Goal: Task Accomplishment & Management: Use online tool/utility

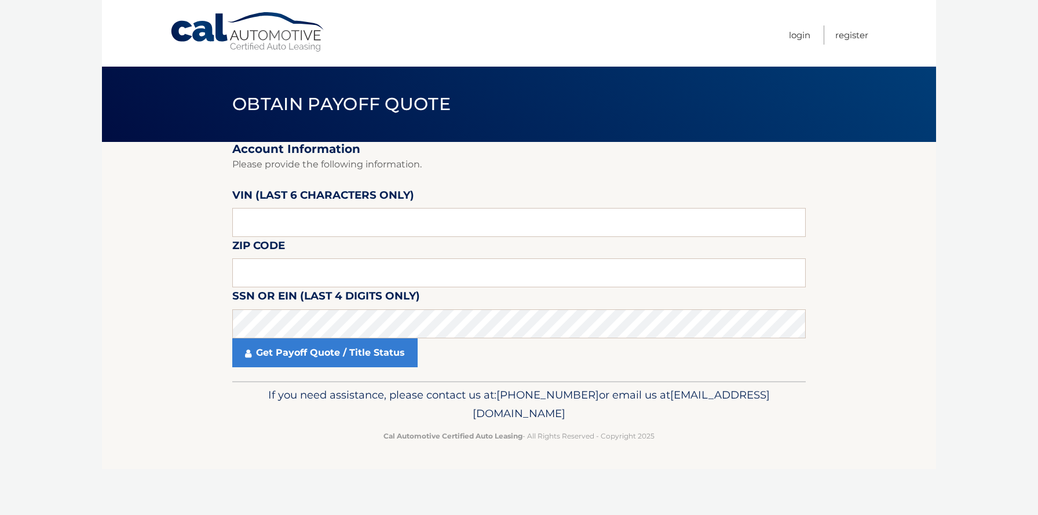
click at [212, 36] on link "Cal Automotive" at bounding box center [248, 32] width 156 height 41
click at [309, 225] on input "text" at bounding box center [518, 222] width 573 height 29
type input "501783"
type input "19073"
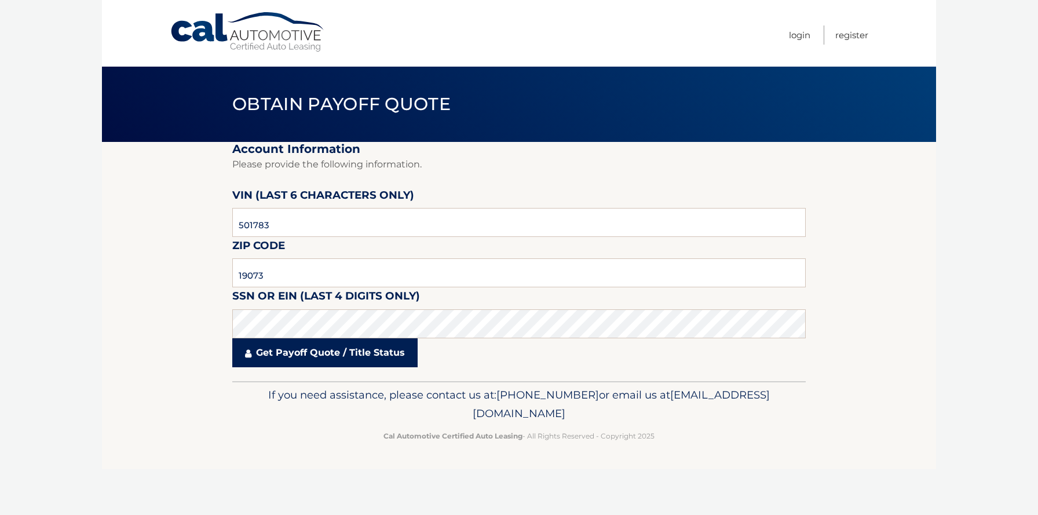
click at [307, 350] on link "Get Payoff Quote / Title Status" at bounding box center [324, 352] width 185 height 29
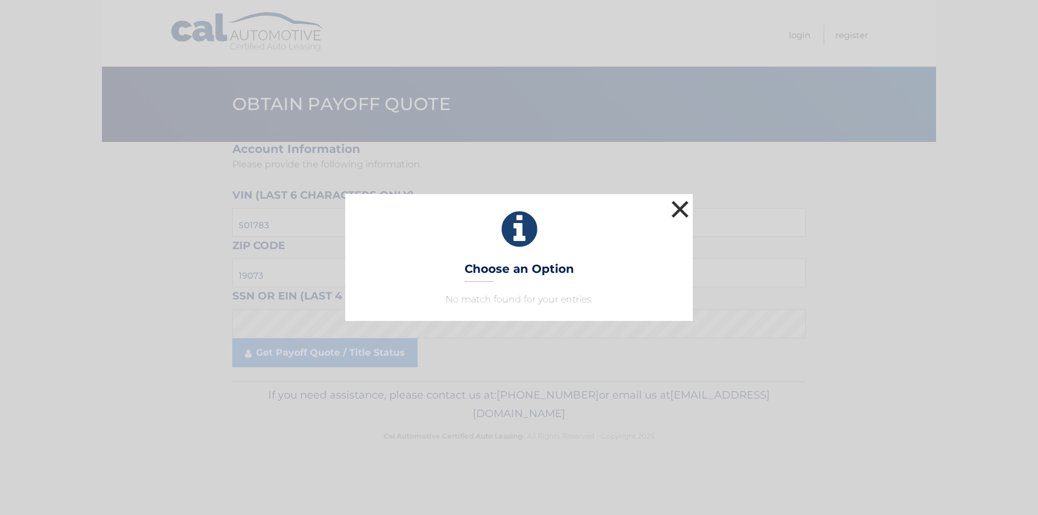
click at [686, 210] on button "×" at bounding box center [679, 208] width 23 height 23
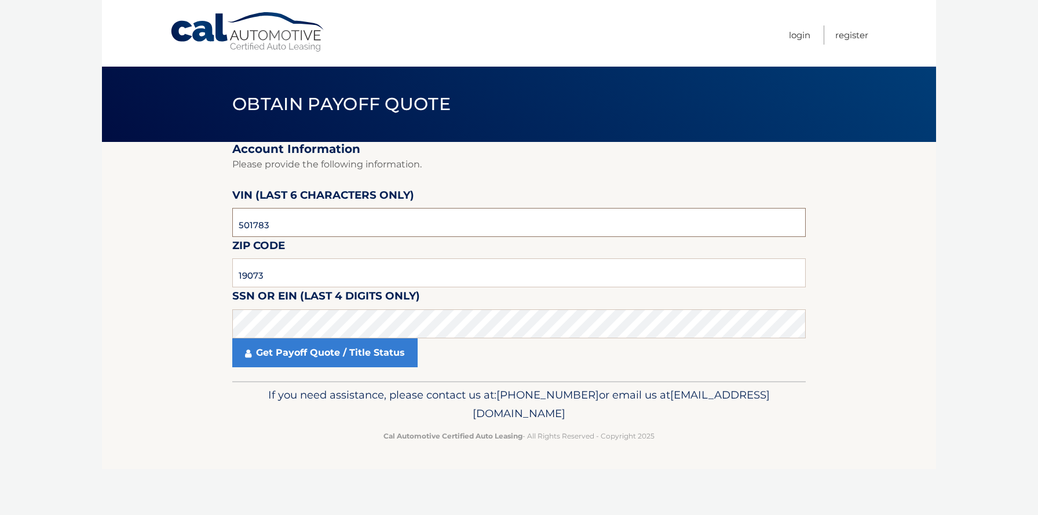
drag, startPoint x: 192, startPoint y: 210, endPoint x: 112, endPoint y: 188, distance: 83.4
click at [112, 188] on section "Account Information Please provide the following information. VIN (last 6 chara…" at bounding box center [519, 261] width 834 height 239
type input "501783"
type input "="
type input "1"
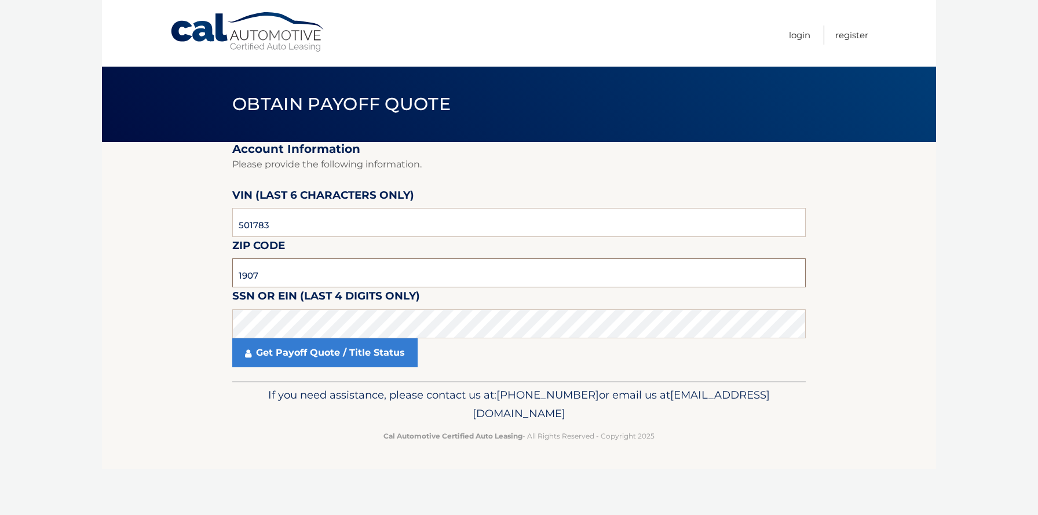
type input "19073"
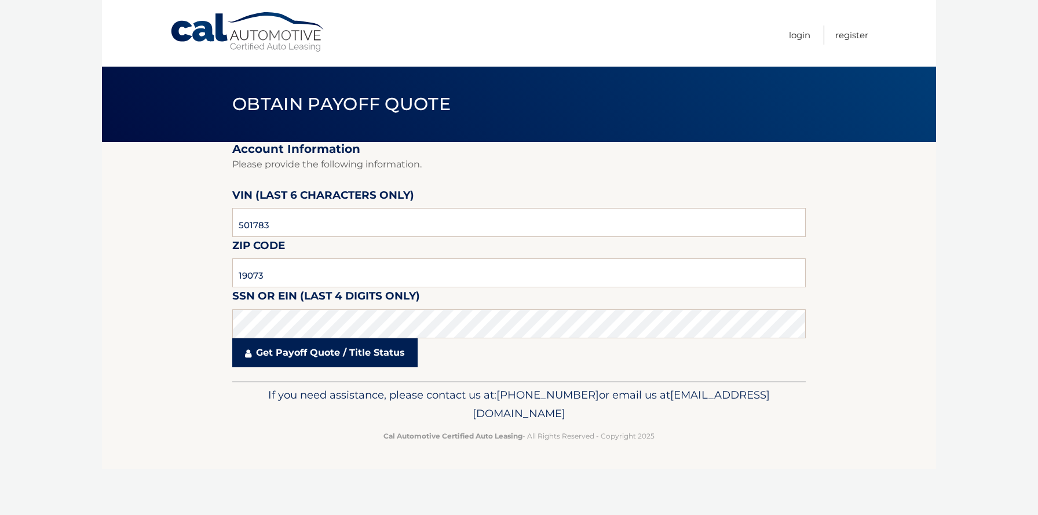
click at [318, 347] on link "Get Payoff Quote / Title Status" at bounding box center [324, 352] width 185 height 29
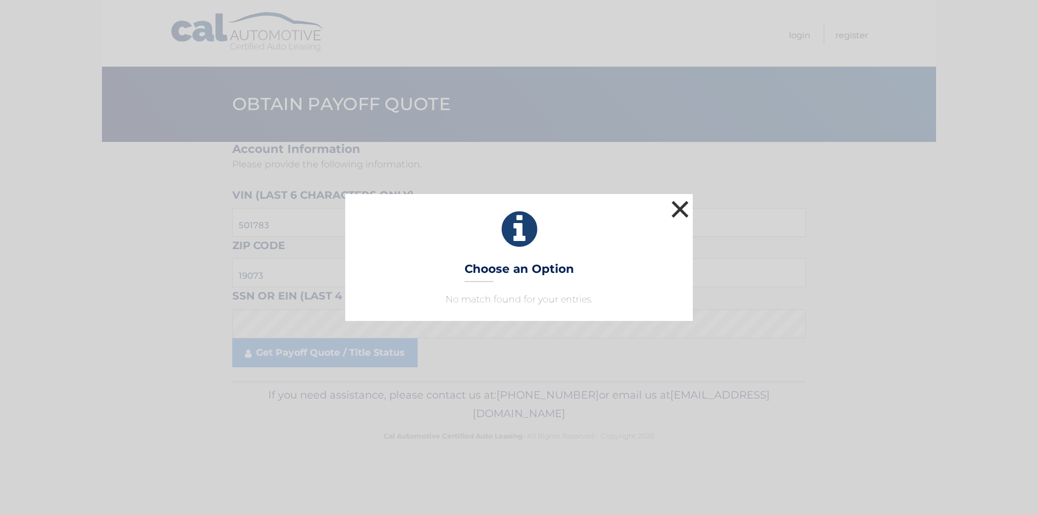
click at [679, 197] on button "×" at bounding box center [679, 208] width 23 height 23
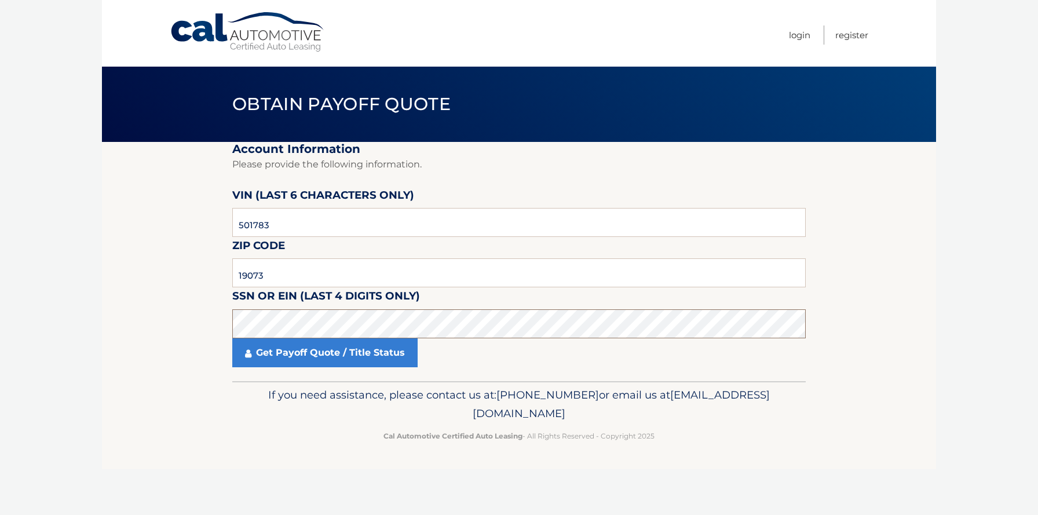
click at [181, 302] on section "Account Information Please provide the following information. VIN (last 6 chara…" at bounding box center [519, 261] width 834 height 239
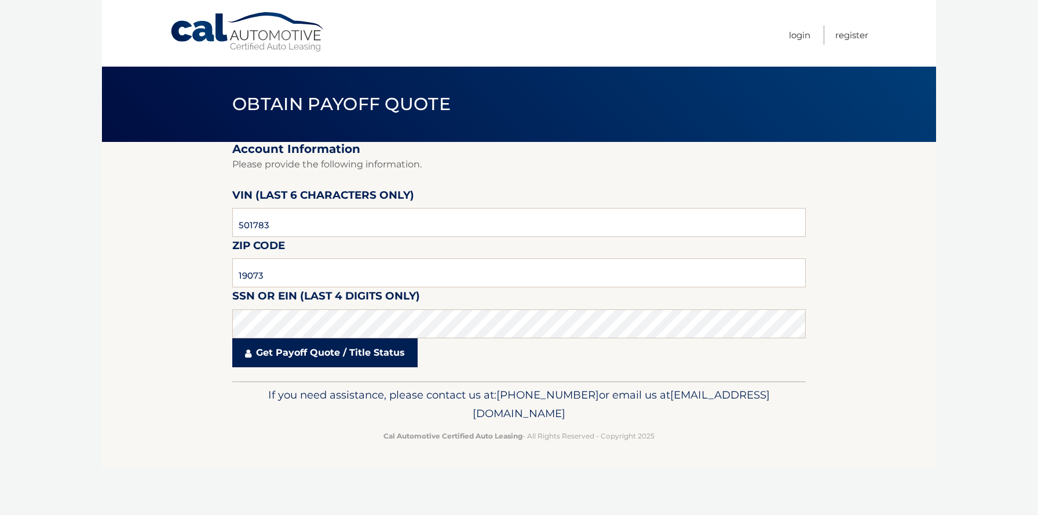
click at [335, 352] on link "Get Payoff Quote / Title Status" at bounding box center [324, 352] width 185 height 29
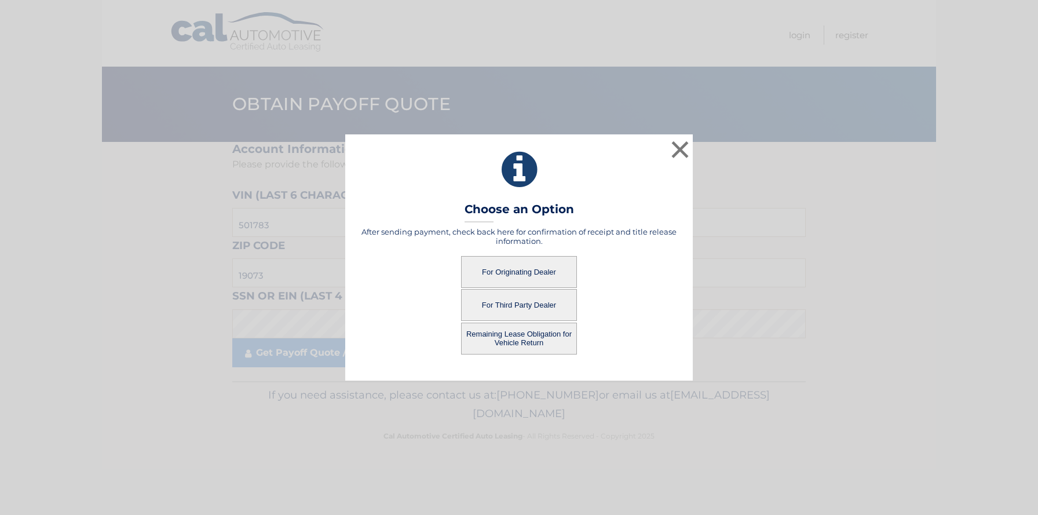
click at [516, 272] on button "For Originating Dealer" at bounding box center [519, 272] width 116 height 32
click at [508, 269] on button "For Originating Dealer" at bounding box center [519, 272] width 116 height 32
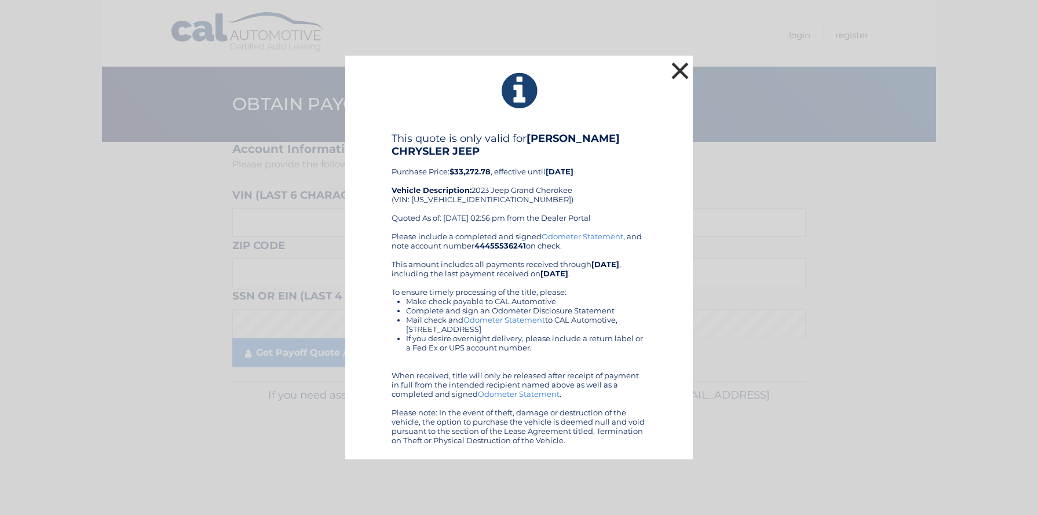
click at [686, 68] on button "×" at bounding box center [679, 70] width 23 height 23
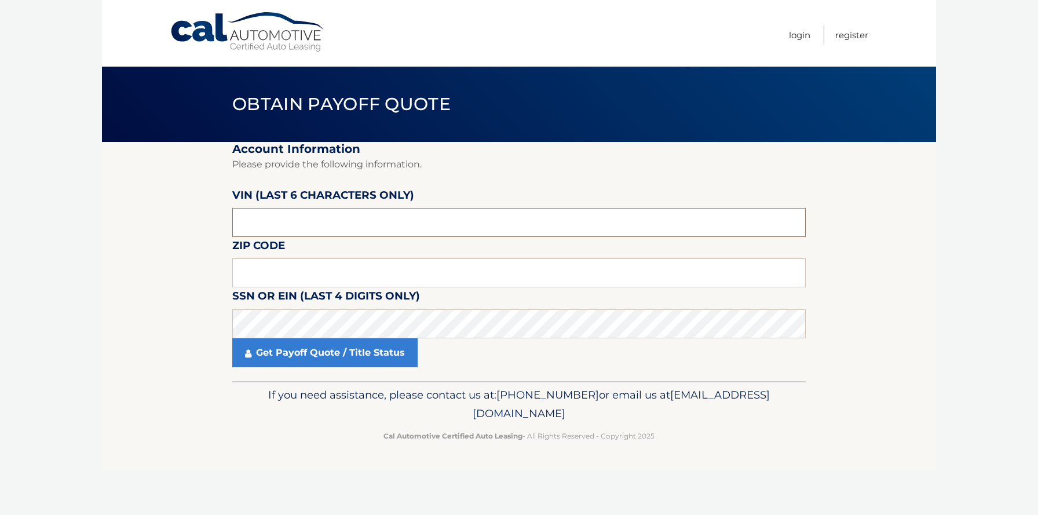
click at [285, 217] on input "text" at bounding box center [518, 222] width 573 height 29
paste input "501783"
type input "501783"
type input "19073"
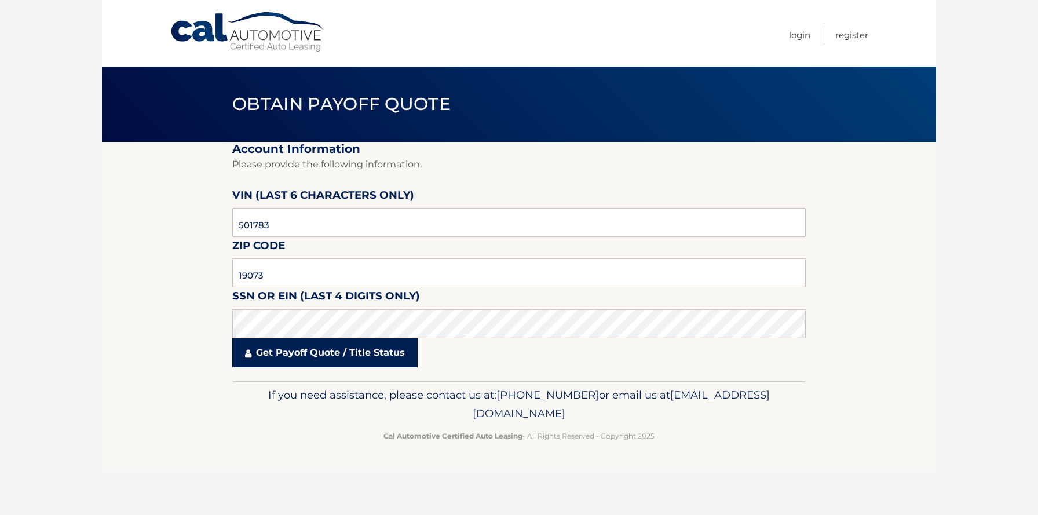
click at [304, 354] on link "Get Payoff Quote / Title Status" at bounding box center [324, 352] width 185 height 29
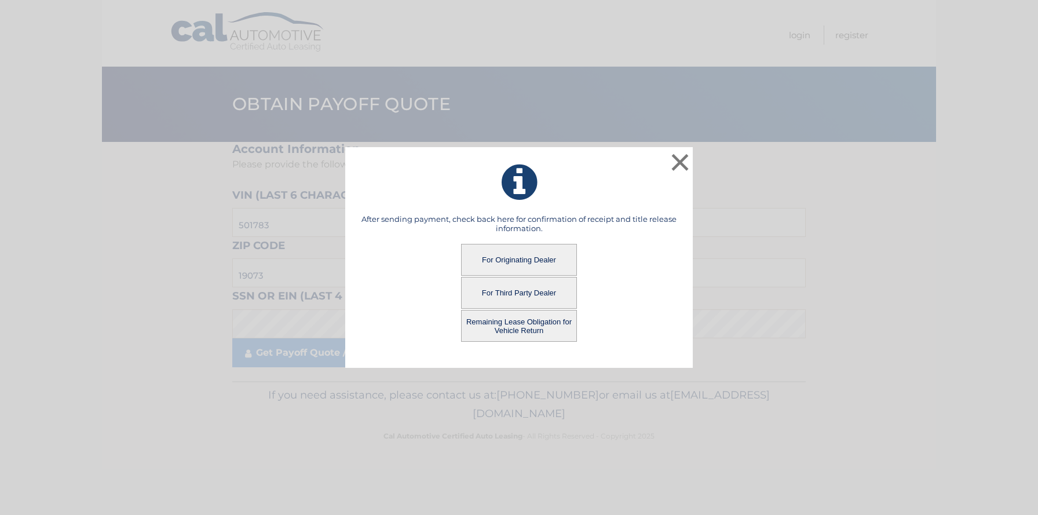
click at [515, 331] on button "Remaining Lease Obligation for Vehicle Return" at bounding box center [519, 326] width 116 height 32
click at [516, 329] on button "Remaining Lease Obligation for Vehicle Return" at bounding box center [519, 326] width 116 height 32
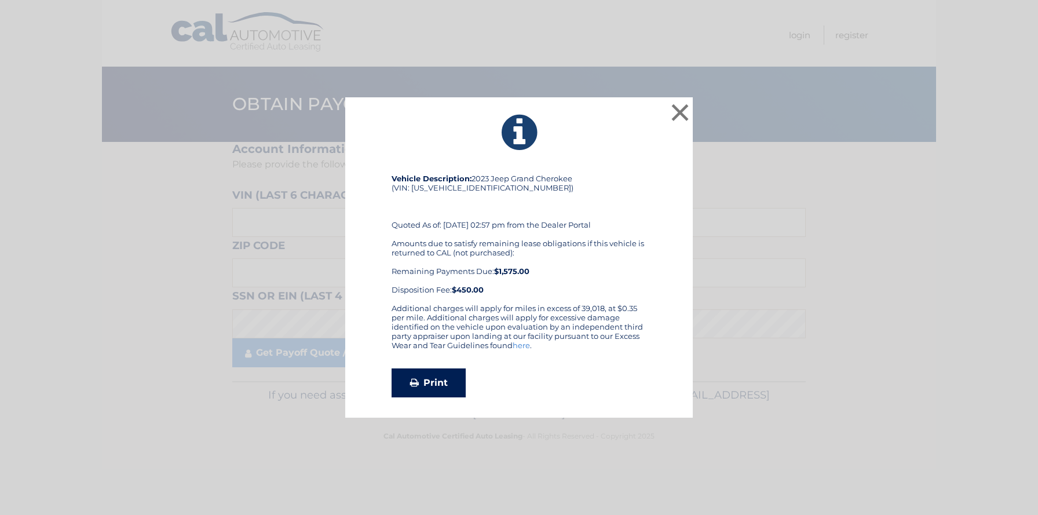
drag, startPoint x: 452, startPoint y: 368, endPoint x: 445, endPoint y: 373, distance: 9.2
click at [451, 369] on link "Print" at bounding box center [428, 382] width 74 height 29
